Goal: Task Accomplishment & Management: Complete application form

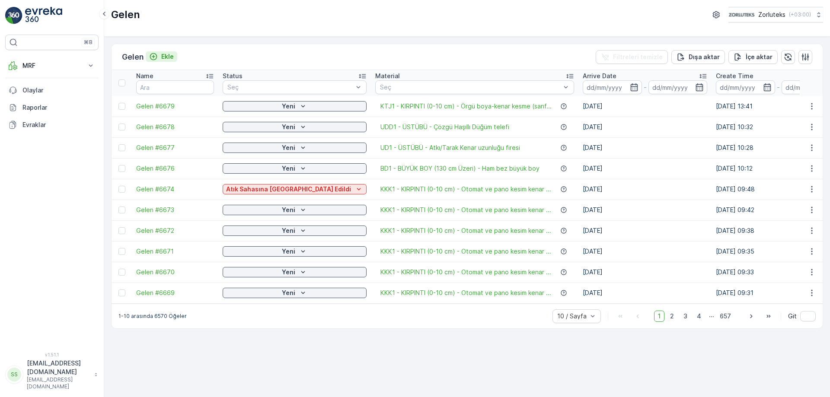
click at [163, 56] on p "Ekle" at bounding box center [167, 56] width 13 height 9
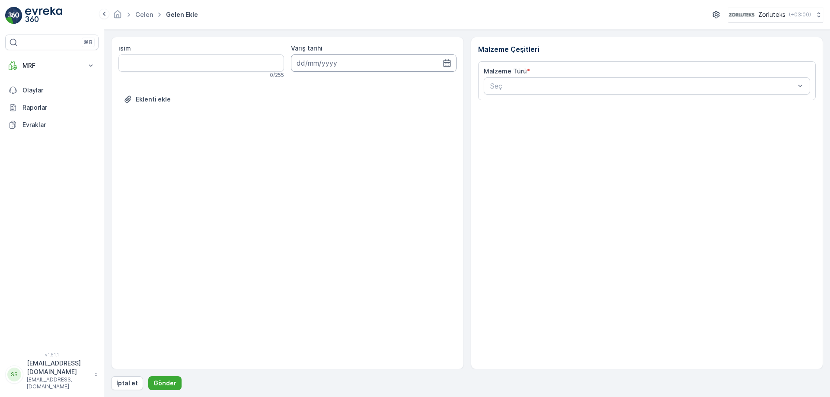
click at [391, 69] on input at bounding box center [374, 62] width 166 height 17
click at [367, 118] on div "3" at bounding box center [368, 118] width 14 height 14
type input "[DATE]"
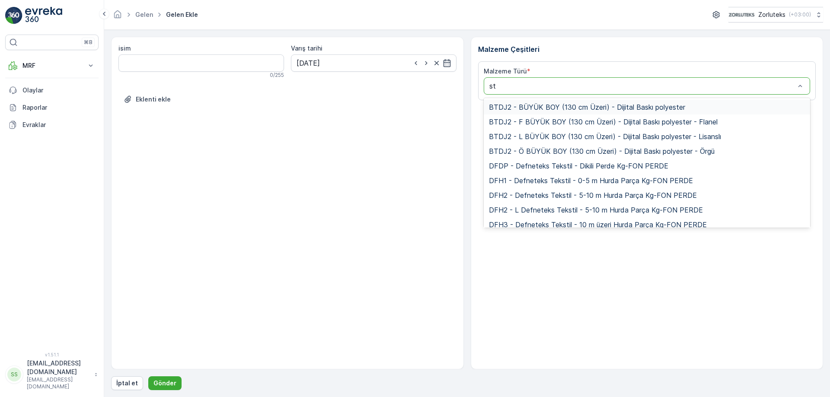
type input "sto"
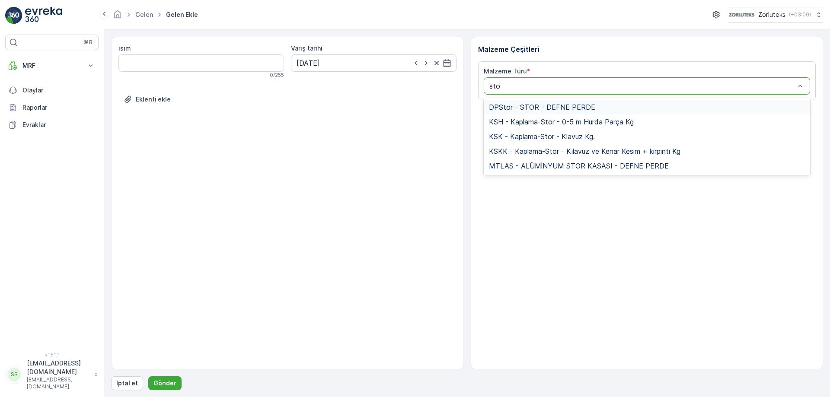
click at [547, 106] on span "DPStor - STOR - DEFNE PERDE" at bounding box center [542, 107] width 106 height 8
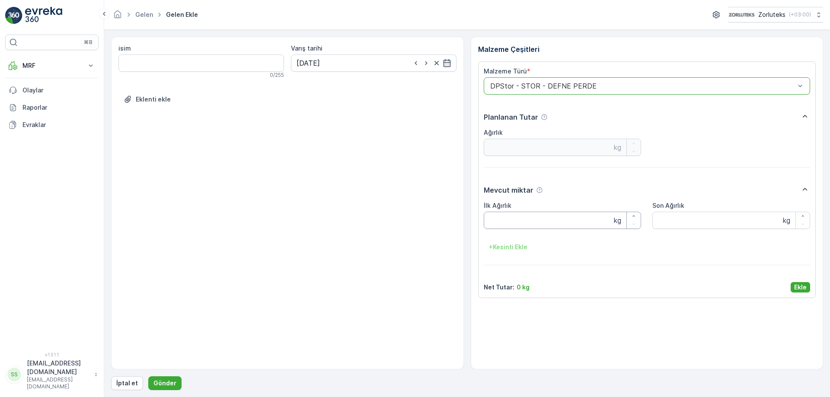
click at [528, 218] on Ağırlık "İlk Ağırlık" at bounding box center [563, 220] width 158 height 17
type Ağırlık "177.5"
click at [798, 290] on p "Ekle" at bounding box center [800, 287] width 13 height 9
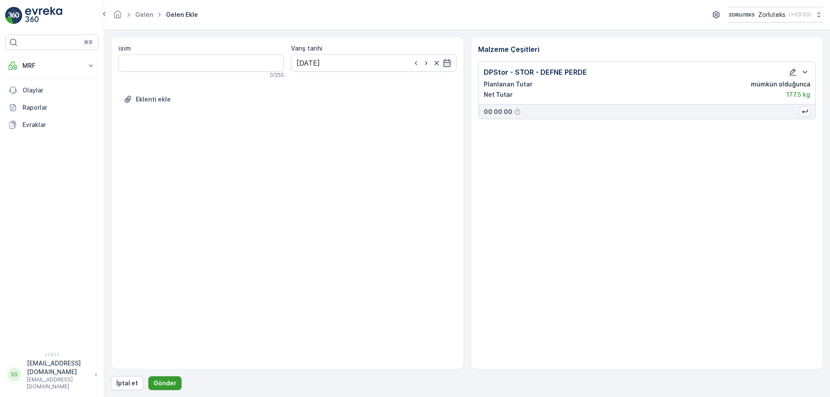
click at [166, 384] on p "Gönder" at bounding box center [164, 383] width 23 height 9
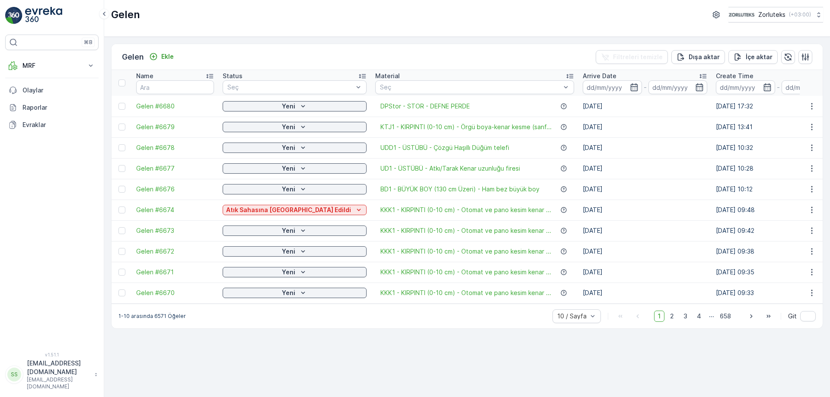
click at [401, 15] on div "Gelen Zorluteks ( +03:00 )" at bounding box center [467, 15] width 712 height 16
click at [342, 33] on div "Gelen Zorluteks ( +03:00 )" at bounding box center [467, 18] width 726 height 37
click at [266, 34] on div "Gelen Zorluteks ( +03:00 )" at bounding box center [467, 18] width 726 height 37
